Goal: Task Accomplishment & Management: Use online tool/utility

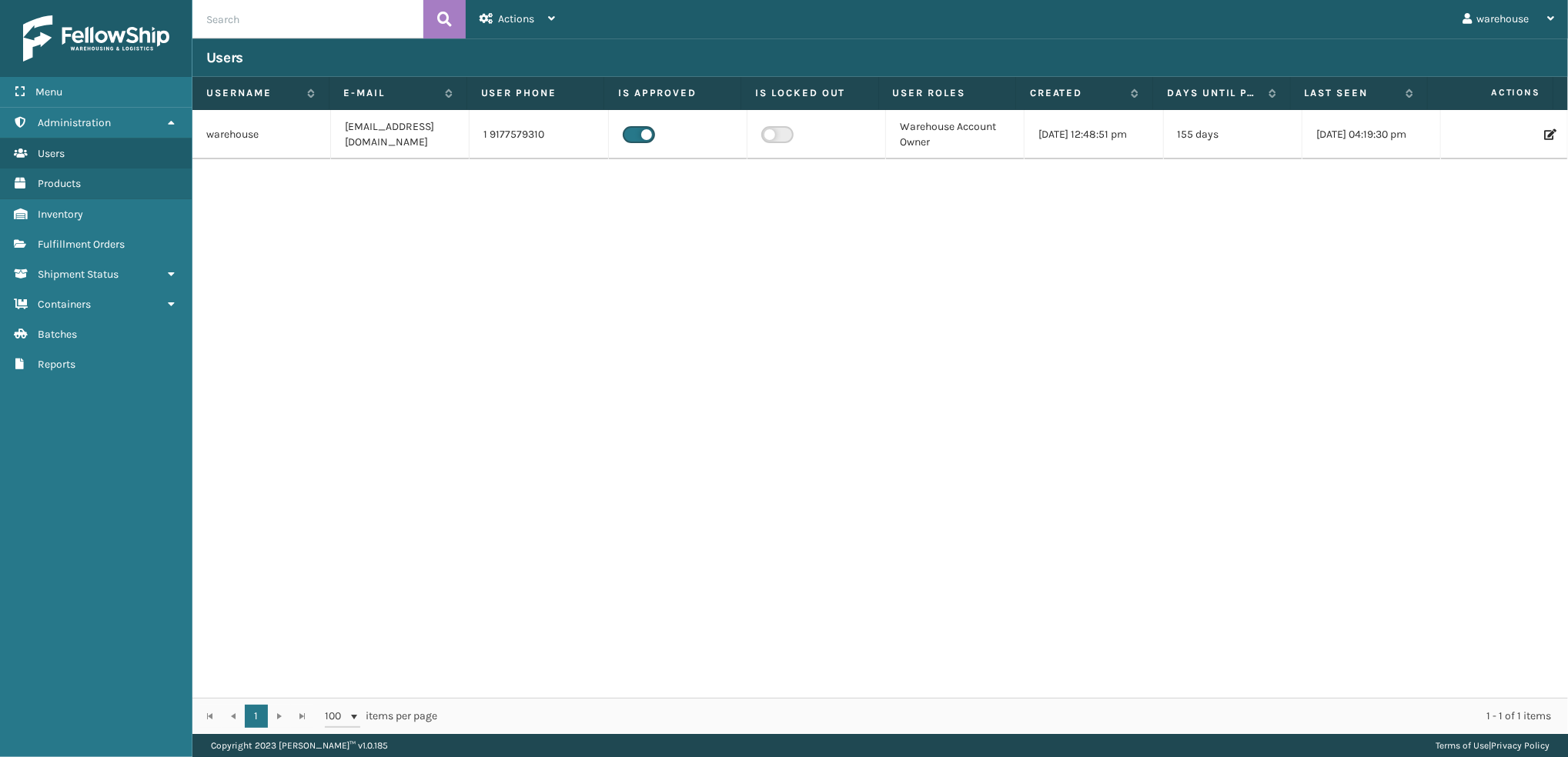
click at [851, 77] on th "Actions" at bounding box center [1490, 94] width 125 height 33
click at [31, 249] on link "Fulfillment Orders" at bounding box center [95, 244] width 192 height 30
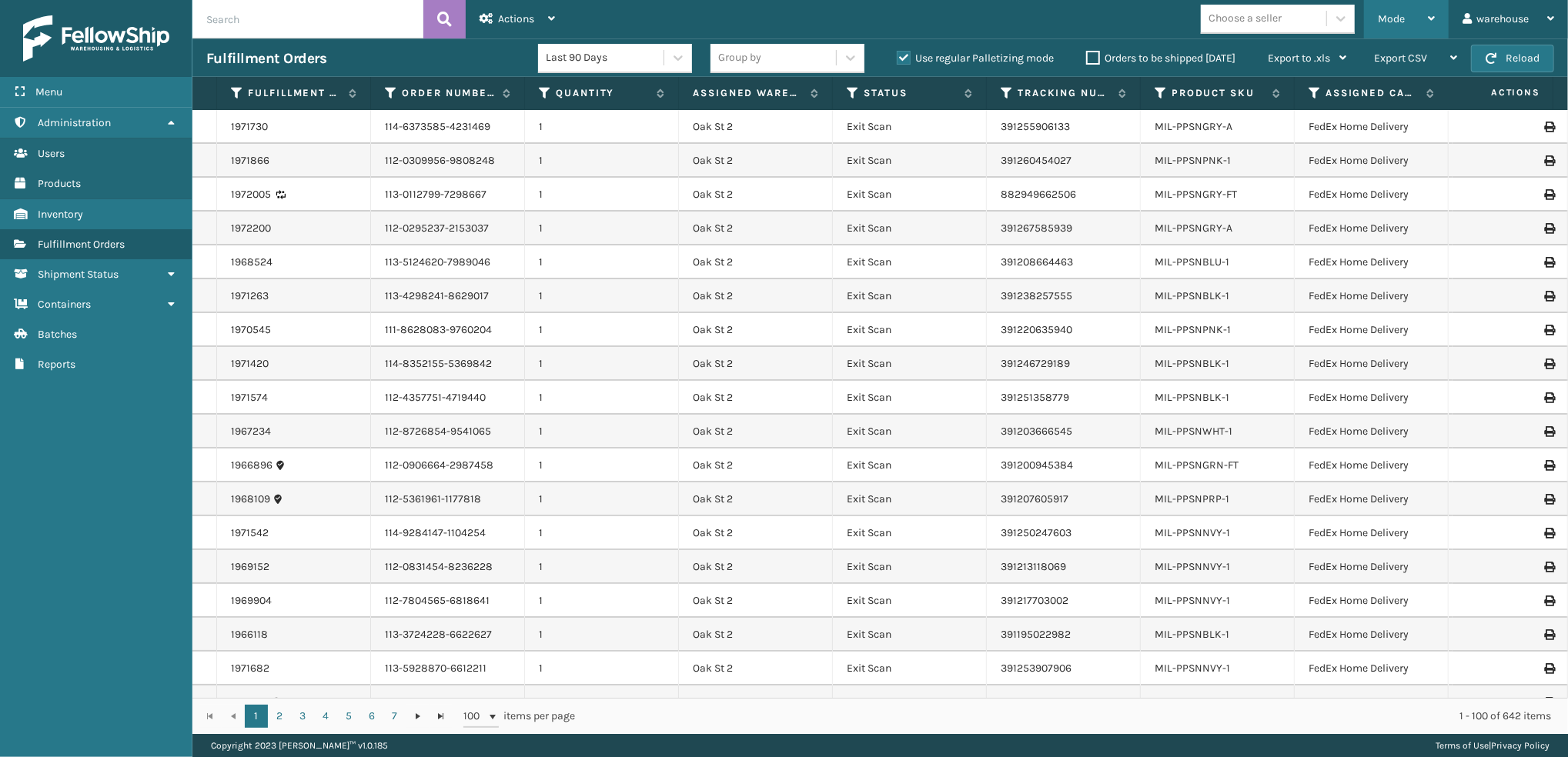
click at [851, 29] on div "Mode" at bounding box center [1406, 19] width 57 height 39
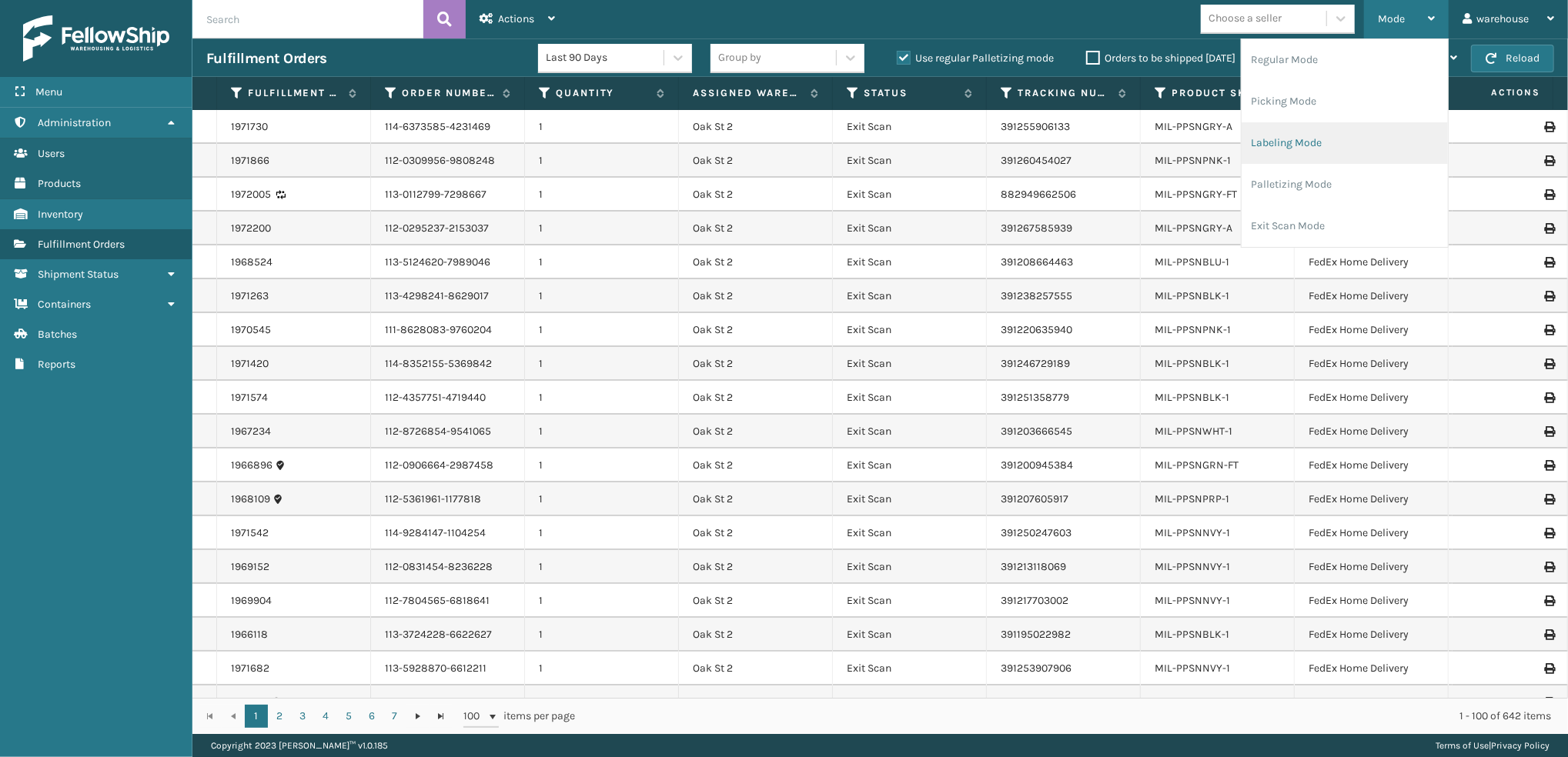
click at [851, 132] on li "Labeling Mode" at bounding box center [1344, 143] width 206 height 41
